Goal: Task Accomplishment & Management: Use online tool/utility

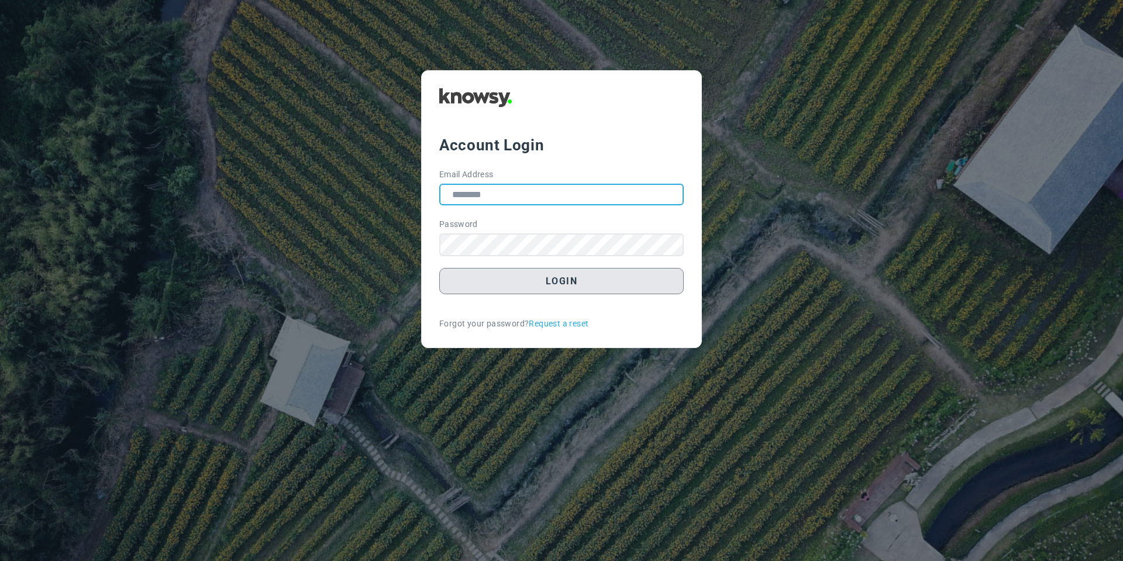
type input "**********"
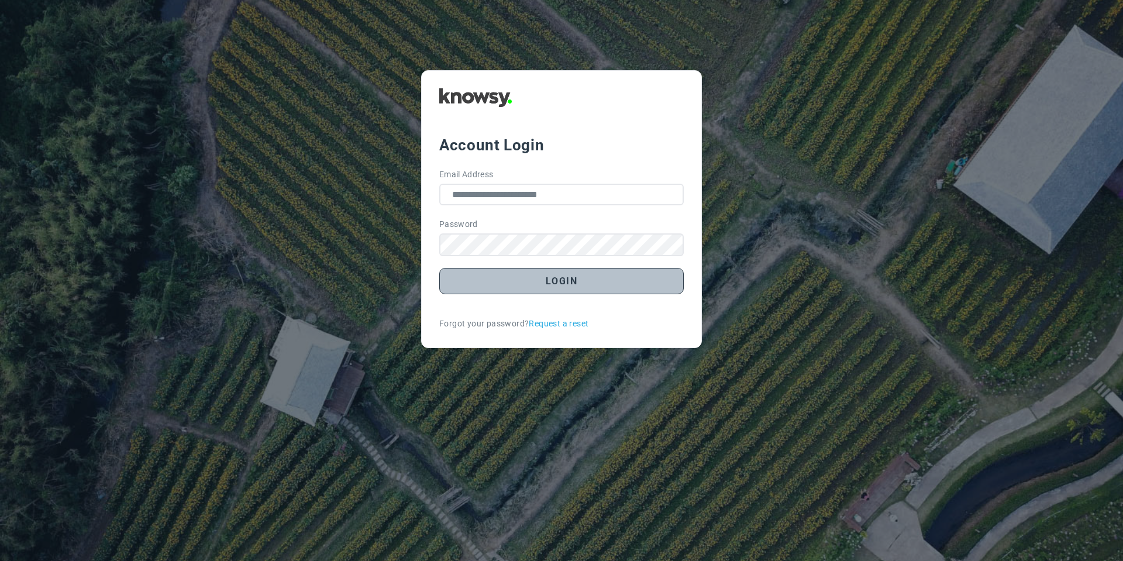
click at [505, 289] on button "Login" at bounding box center [561, 281] width 244 height 26
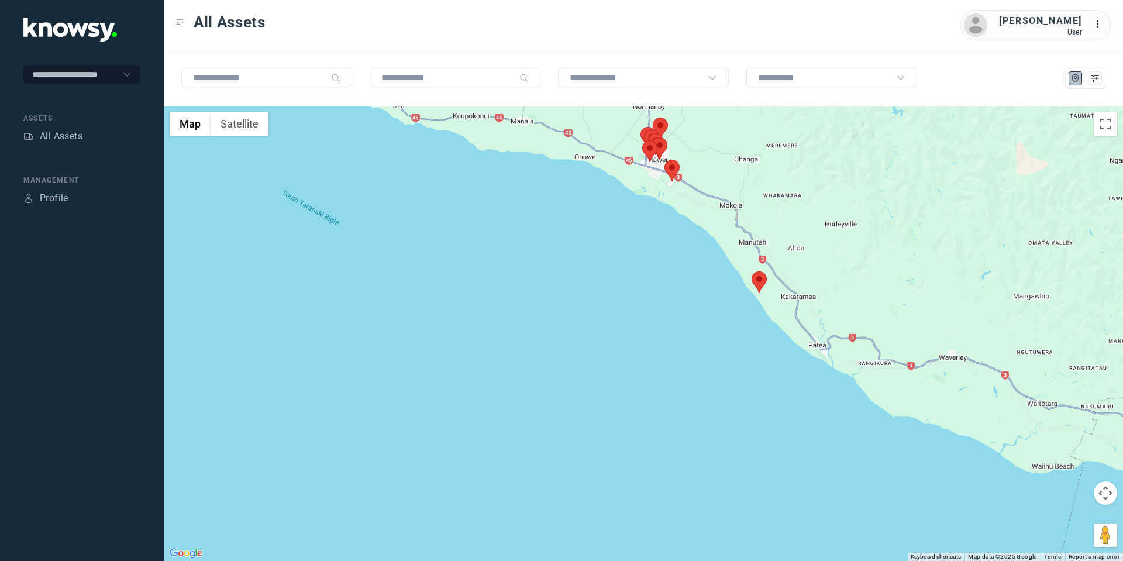
click at [752, 271] on area at bounding box center [752, 271] width 0 height 0
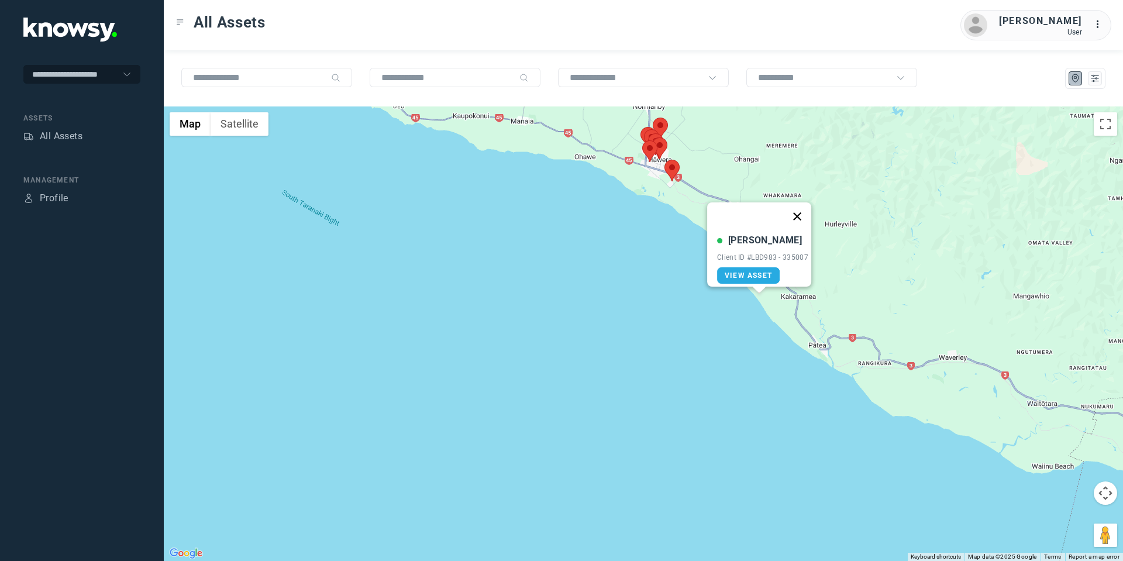
click at [800, 206] on button "Close" at bounding box center [797, 216] width 28 height 28
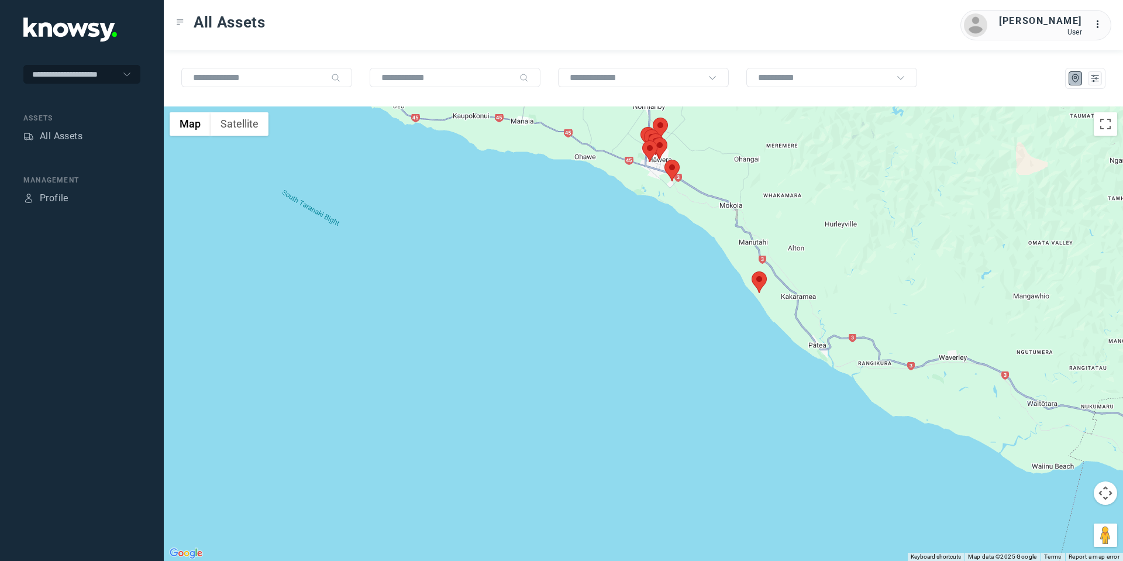
click at [664, 160] on area at bounding box center [664, 160] width 0 height 0
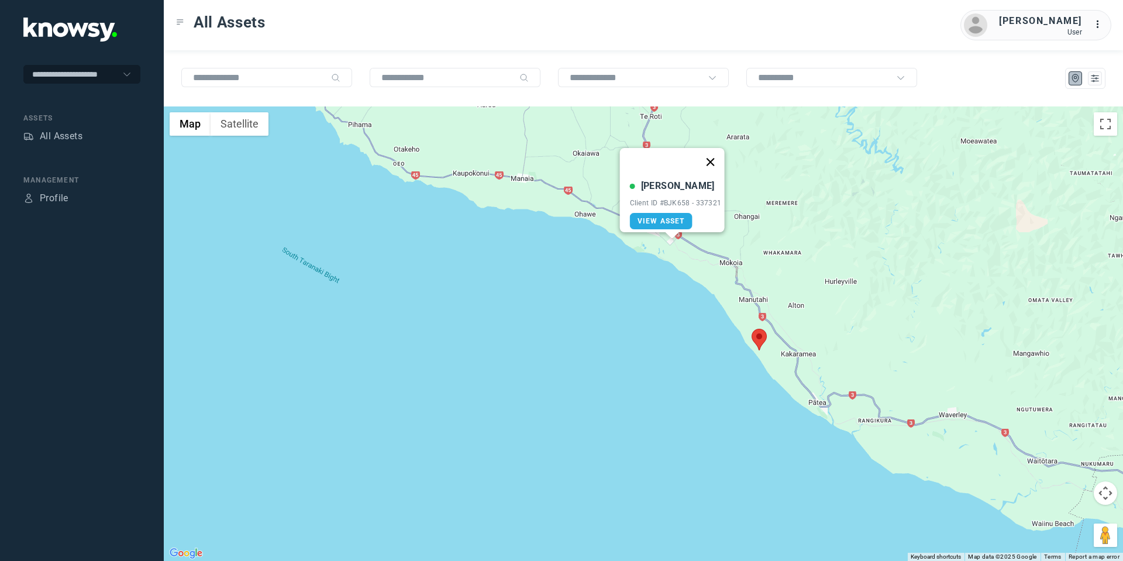
click at [712, 154] on button "Close" at bounding box center [710, 162] width 28 height 28
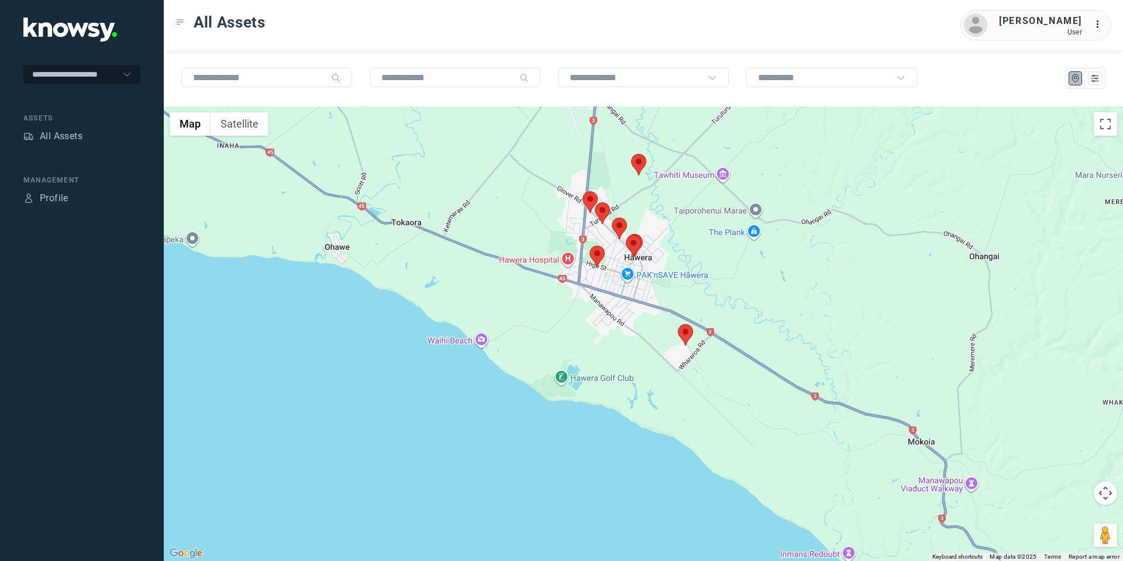
click at [590, 246] on area at bounding box center [590, 246] width 0 height 0
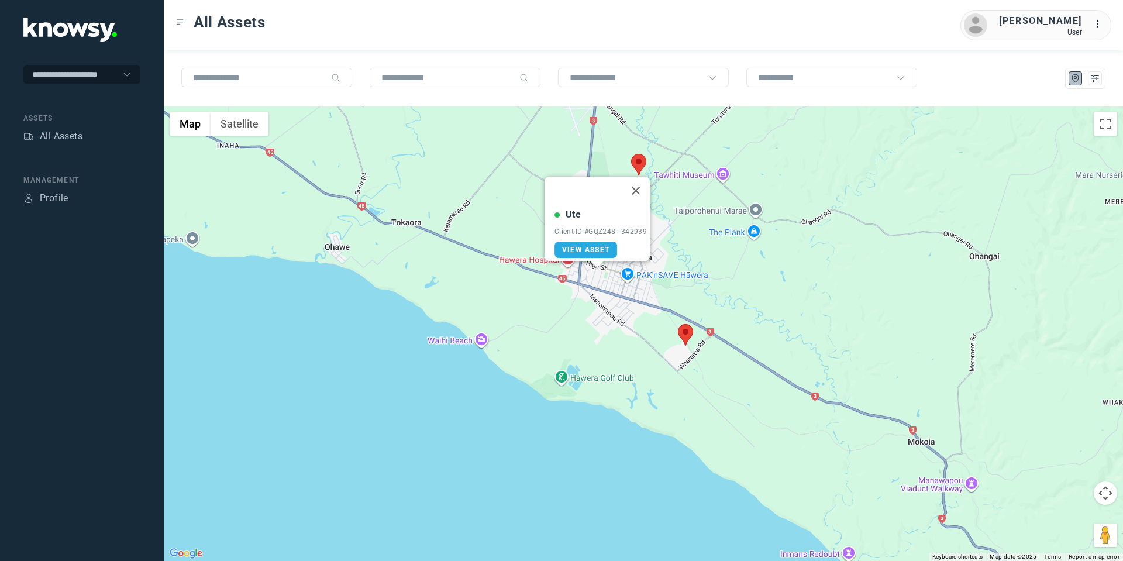
drag, startPoint x: 641, startPoint y: 184, endPoint x: 652, endPoint y: 197, distance: 17.1
click at [642, 188] on button "Close" at bounding box center [636, 191] width 28 height 28
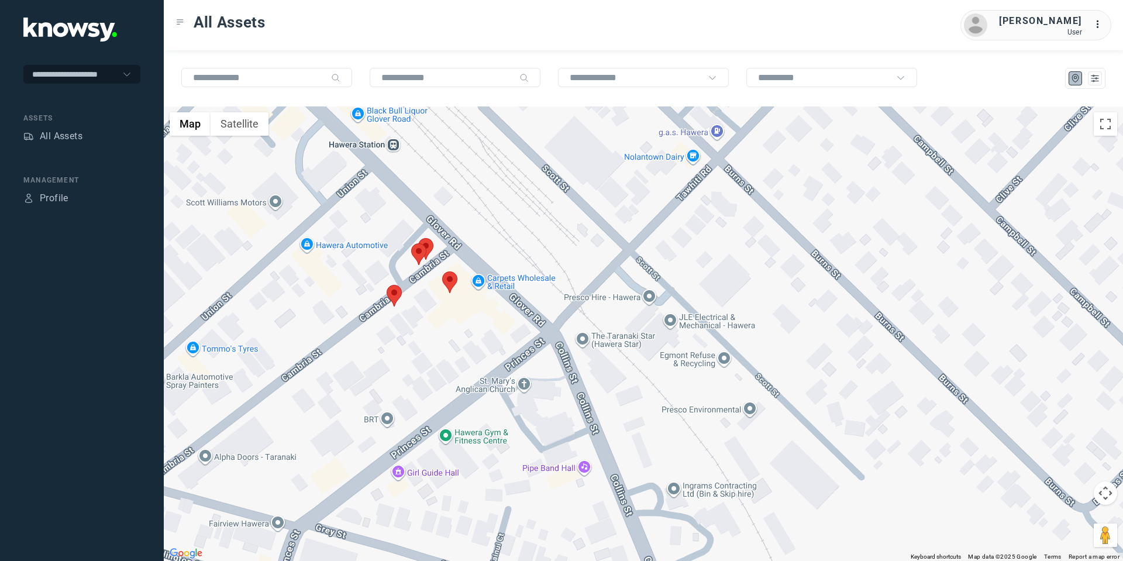
click at [418, 238] on area at bounding box center [418, 238] width 0 height 0
click at [387, 285] on area at bounding box center [387, 285] width 0 height 0
click at [437, 219] on button "Close" at bounding box center [432, 230] width 28 height 28
click at [442, 271] on area at bounding box center [442, 271] width 0 height 0
click at [492, 210] on button "Close" at bounding box center [488, 216] width 28 height 28
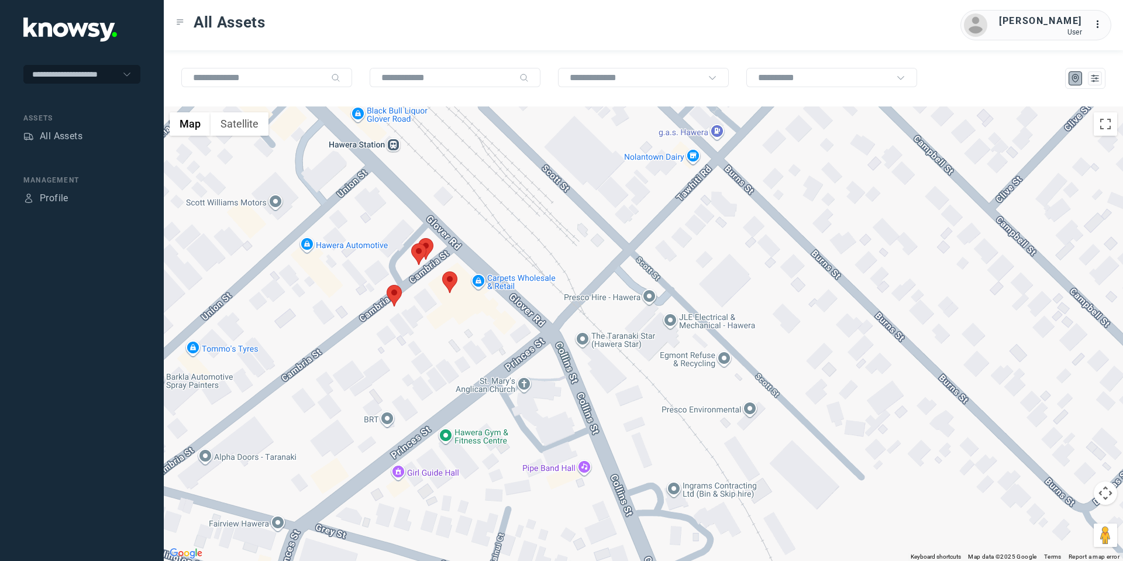
click at [411, 243] on area at bounding box center [411, 243] width 0 height 0
click at [458, 181] on button "Close" at bounding box center [456, 188] width 28 height 28
